Goal: Task Accomplishment & Management: Manage account settings

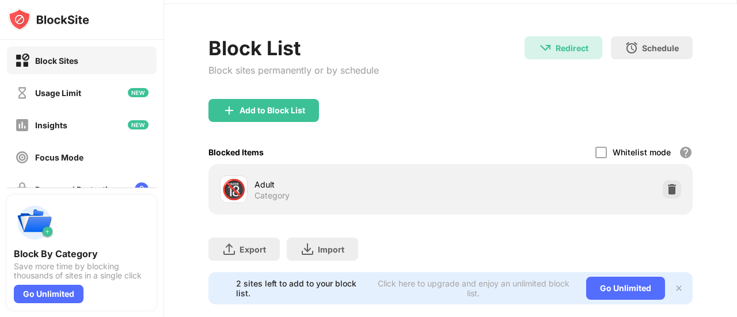
scroll to position [63, 0]
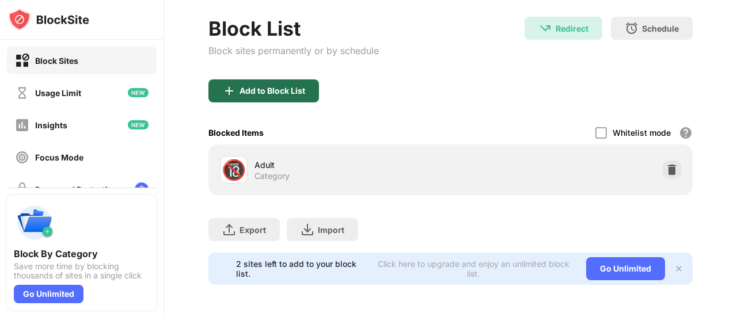
click at [287, 88] on div "Add to Block List" at bounding box center [263, 90] width 110 height 23
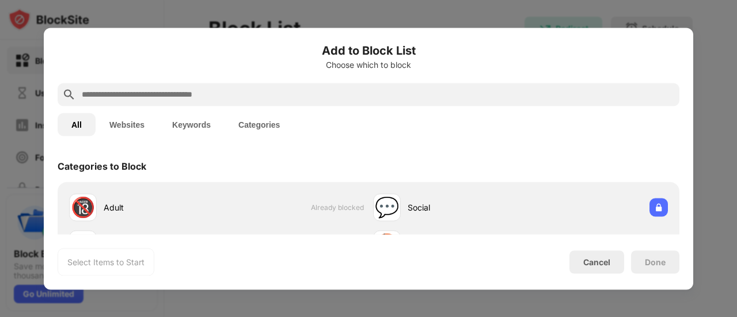
click at [206, 94] on input "text" at bounding box center [378, 94] width 594 height 14
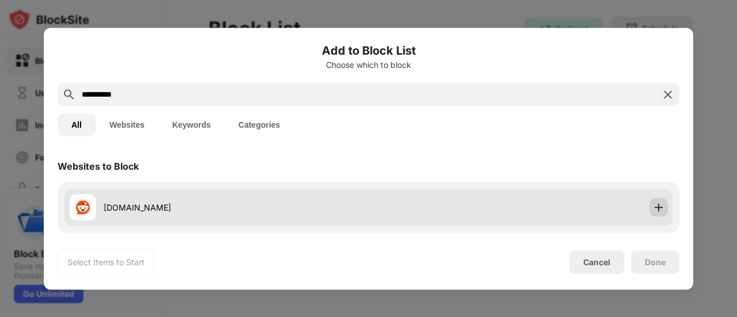
type input "**********"
click at [649, 209] on div at bounding box center [658, 207] width 18 height 18
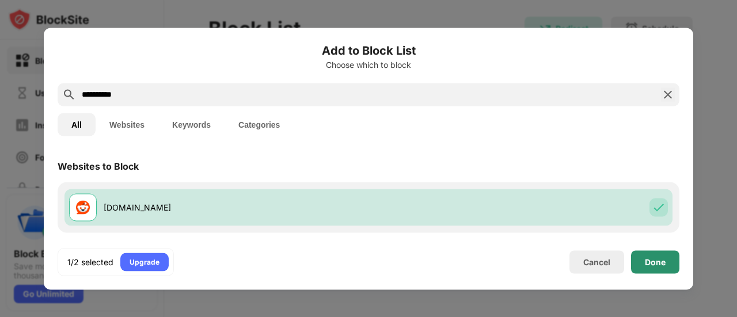
click at [664, 261] on div "Done" at bounding box center [655, 261] width 21 height 9
